Goal: Ask a question

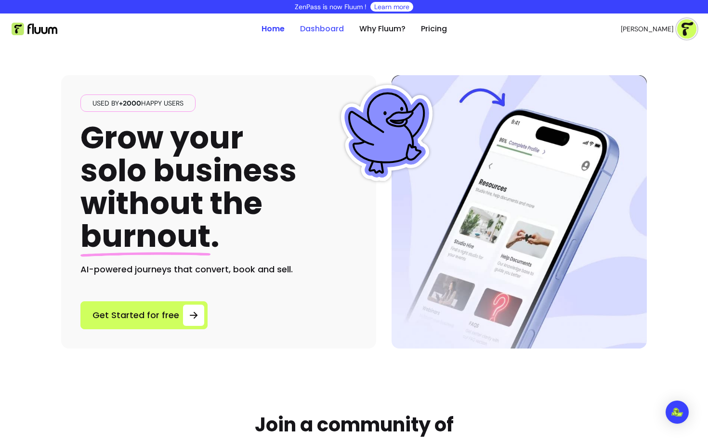
click at [323, 33] on link "Dashboard" at bounding box center [322, 29] width 44 height 12
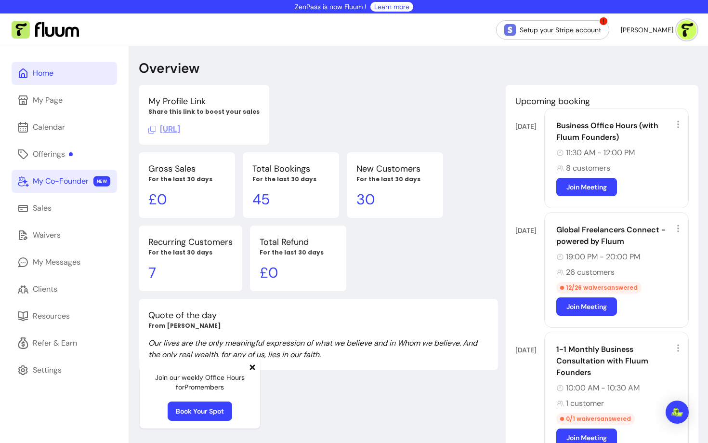
click at [66, 184] on div "My Co-Founder" at bounding box center [61, 181] width 56 height 12
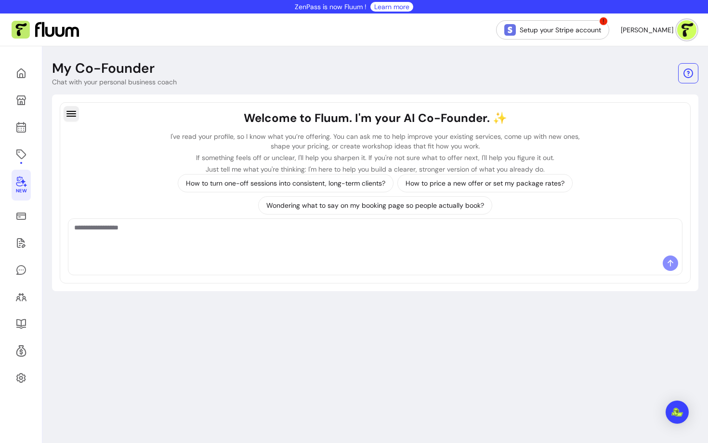
click at [72, 114] on icon "button" at bounding box center [72, 114] width 12 height 12
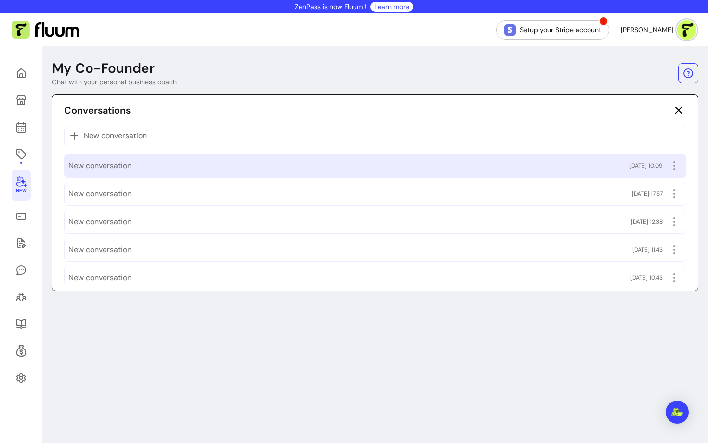
click at [132, 169] on div "New conversation [DATE] 10:09" at bounding box center [375, 165] width 614 height 15
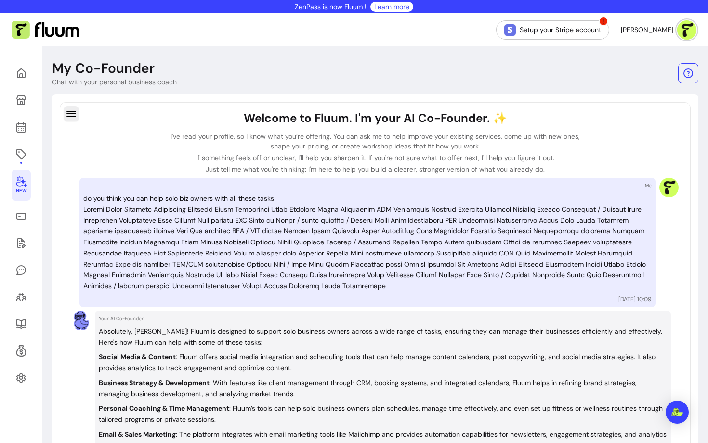
click at [66, 108] on icon "button" at bounding box center [72, 114] width 12 height 12
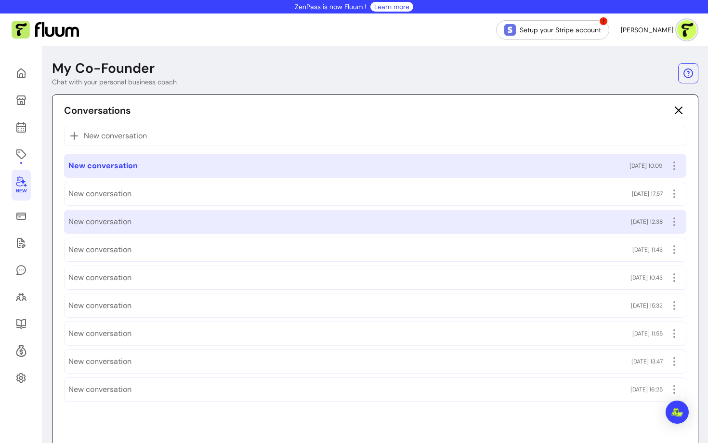
click at [140, 215] on div "New conversation [DATE] 12:38" at bounding box center [375, 221] width 614 height 15
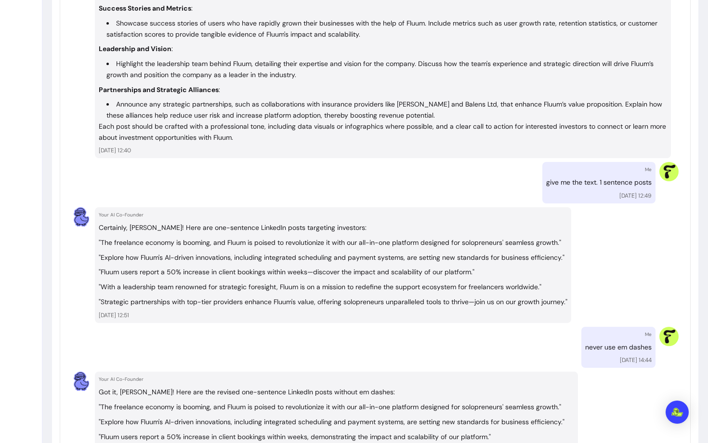
scroll to position [818, 0]
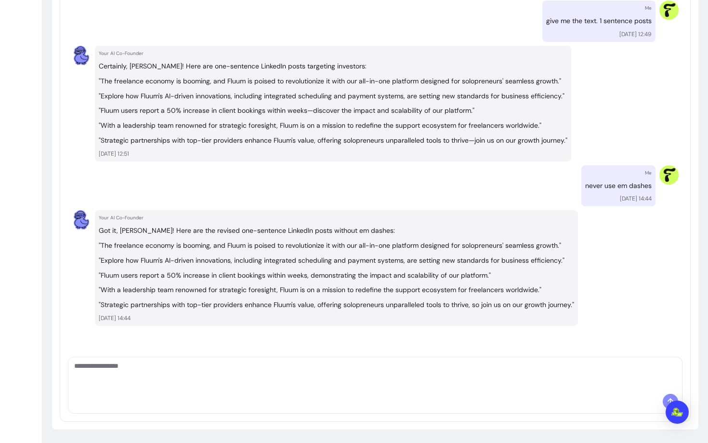
click at [567, 381] on textarea "Ask me anything..." at bounding box center [375, 375] width 602 height 29
click at [541, 389] on textarea "Ask me anything..." at bounding box center [375, 375] width 602 height 29
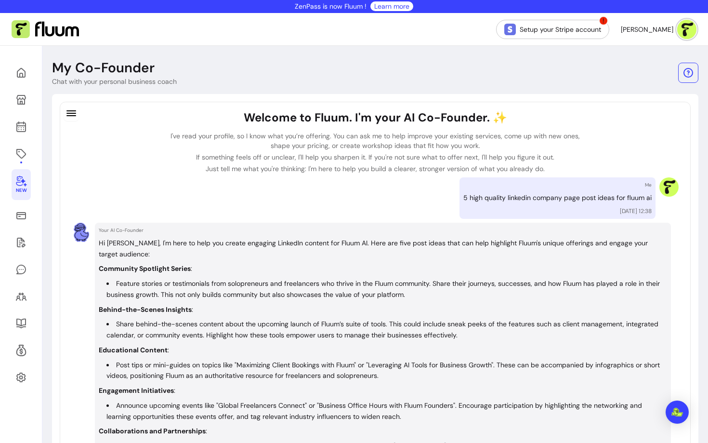
scroll to position [0, 0]
